Goal: Navigation & Orientation: Find specific page/section

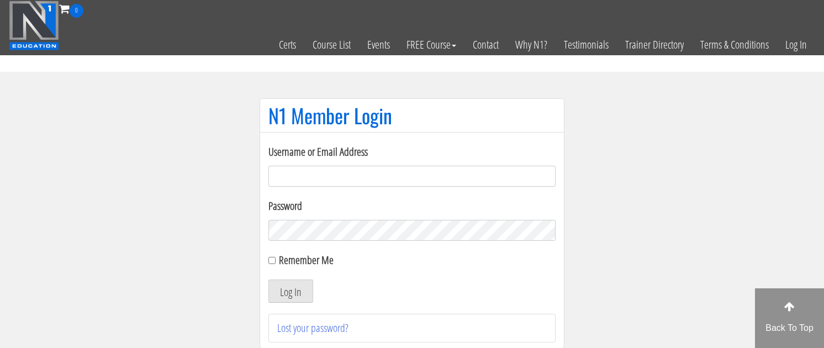
click at [488, 176] on input "Username or Email Address" at bounding box center [412, 176] width 287 height 21
click at [345, 176] on input "[PERSON_NAME][EMAIL_ADDRESS][DOMAIN_NAME]" at bounding box center [412, 176] width 287 height 21
type input "[EMAIL_ADDRESS][DOMAIN_NAME]"
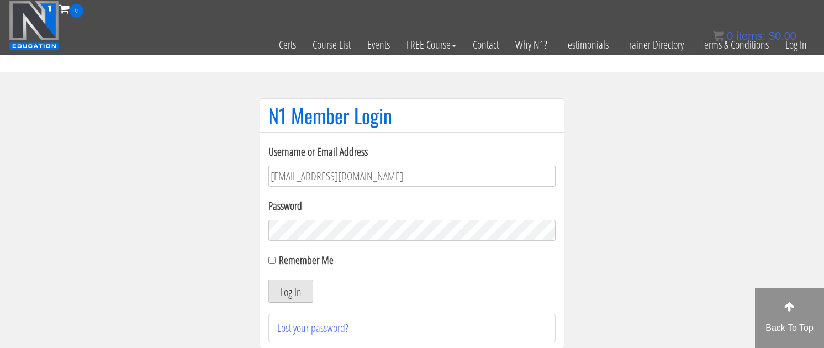
click at [269, 280] on button "Log In" at bounding box center [291, 291] width 45 height 23
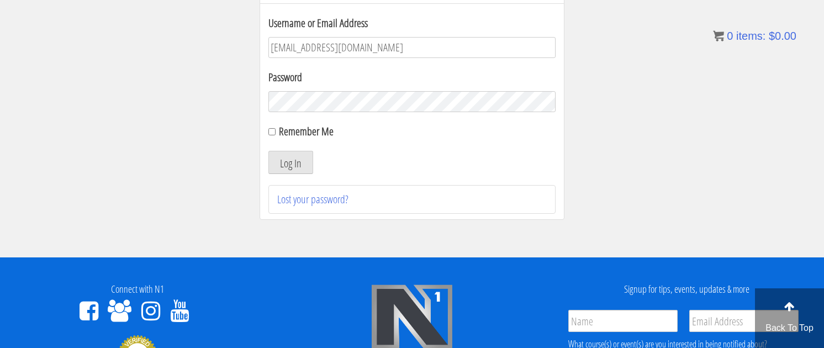
scroll to position [130, 0]
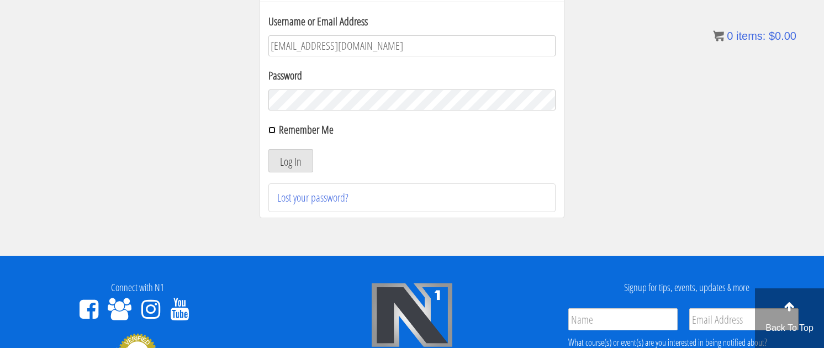
click at [275, 132] on input "Remember Me" at bounding box center [272, 130] width 7 height 7
checkbox input "true"
click at [285, 159] on button "Log In" at bounding box center [291, 160] width 45 height 23
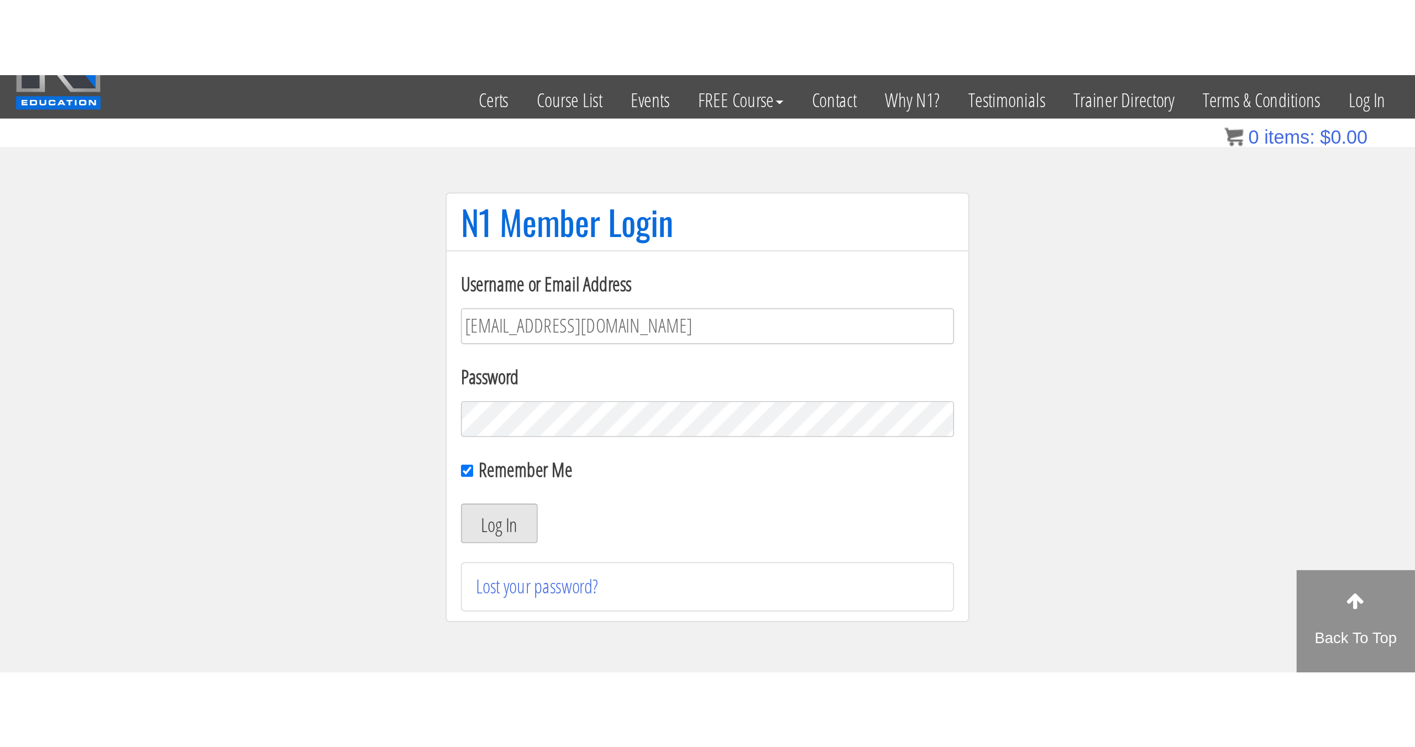
scroll to position [0, 0]
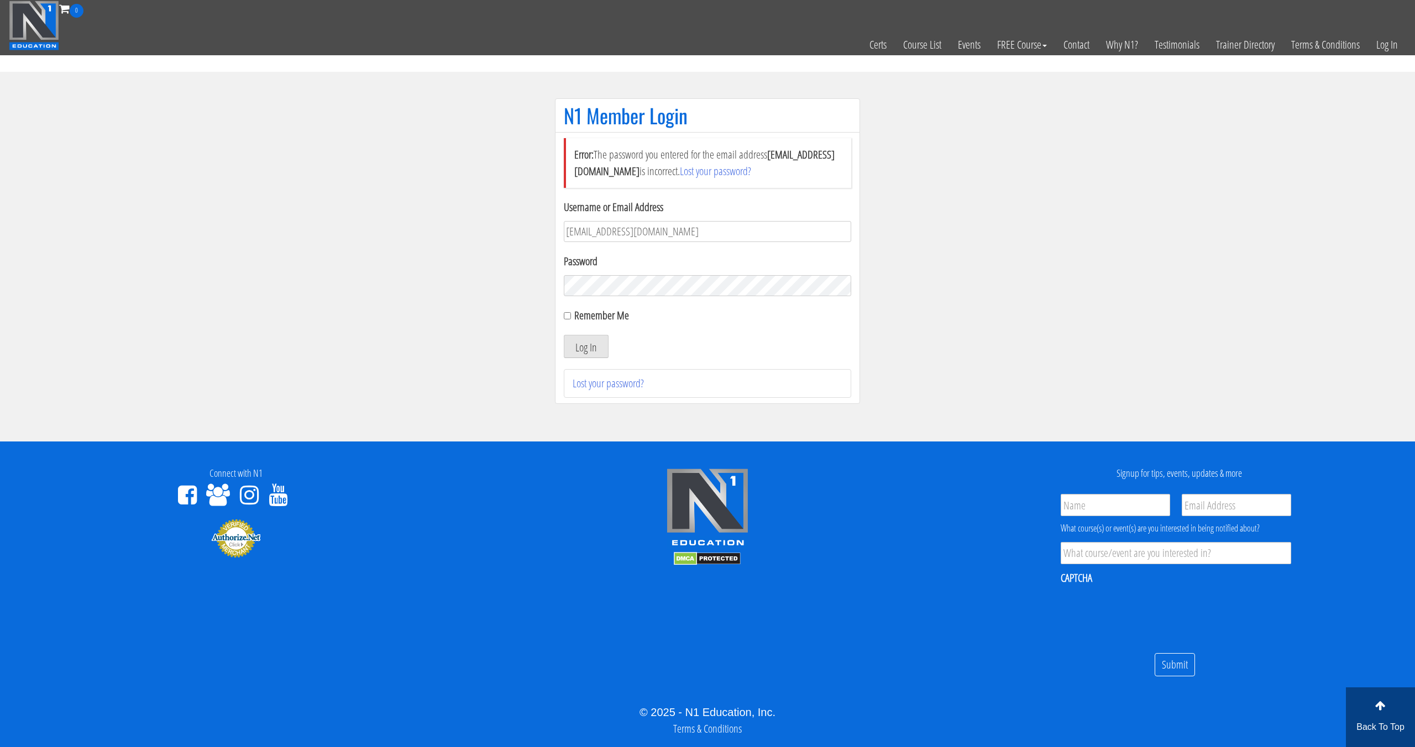
click at [564, 335] on button "Log In" at bounding box center [586, 346] width 45 height 23
click at [569, 317] on input "Remember Me" at bounding box center [567, 315] width 7 height 7
checkbox input "true"
click at [577, 347] on button "Log In" at bounding box center [586, 346] width 45 height 23
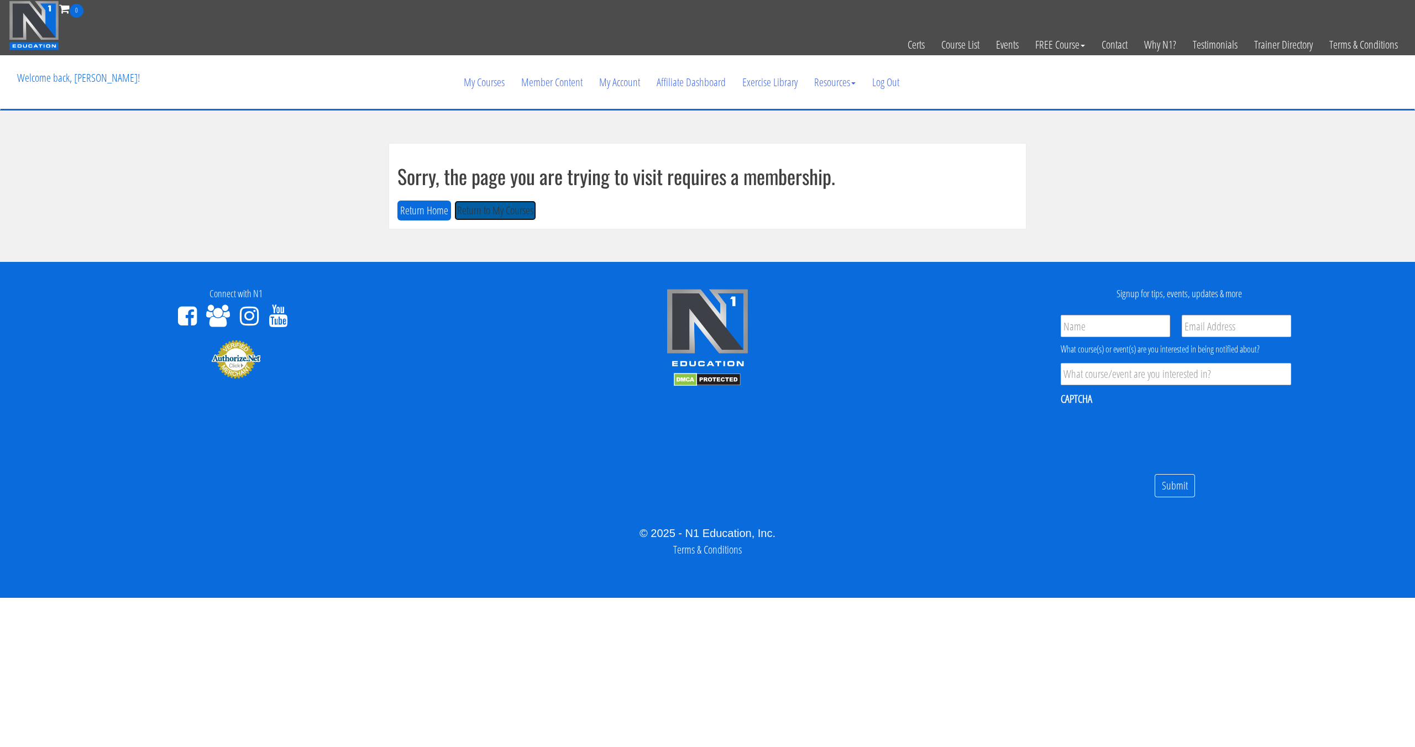
click at [491, 215] on button "Return to My Courses" at bounding box center [495, 211] width 82 height 20
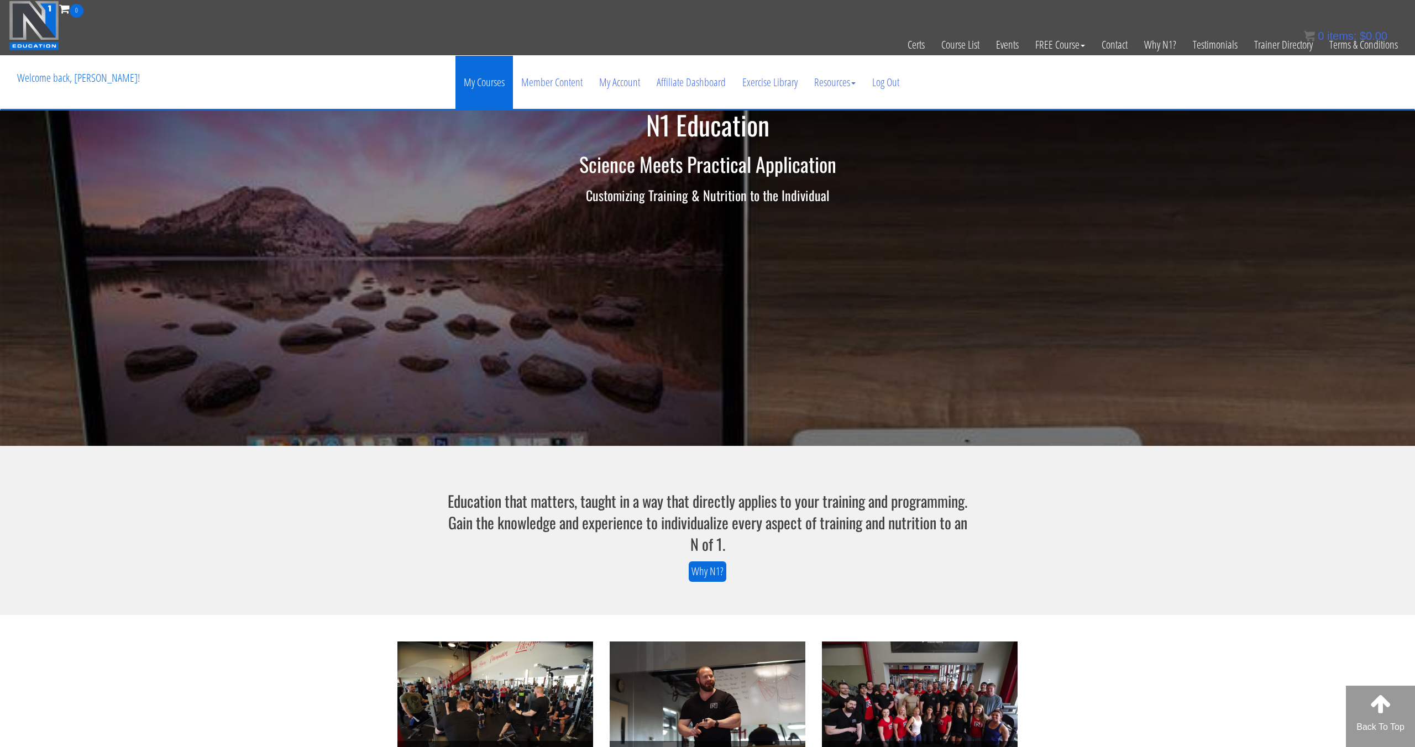
click at [496, 86] on link "My Courses" at bounding box center [483, 82] width 57 height 53
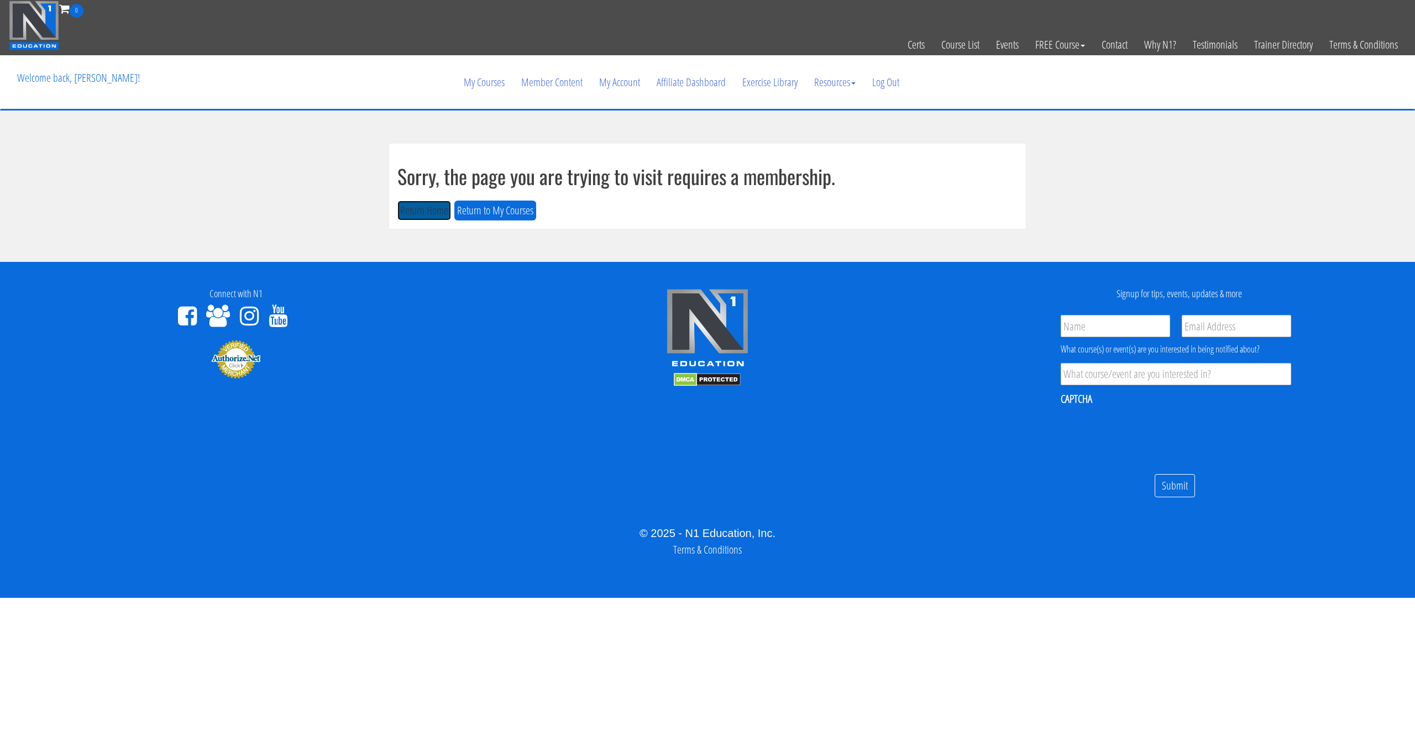
click at [432, 208] on button "Return Home" at bounding box center [424, 211] width 54 height 20
click at [946, 46] on link "Course List" at bounding box center [960, 45] width 55 height 54
